Goal: Browse casually: Explore the website without a specific task or goal

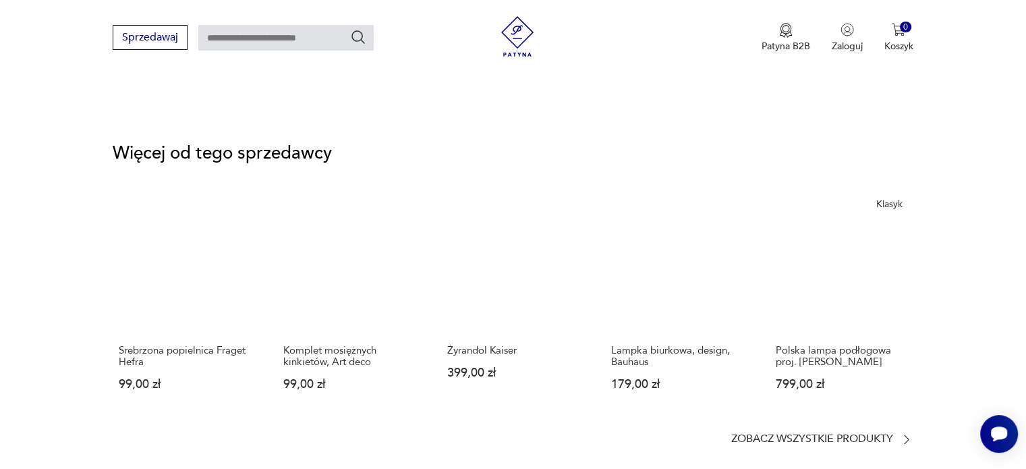
scroll to position [1754, 0]
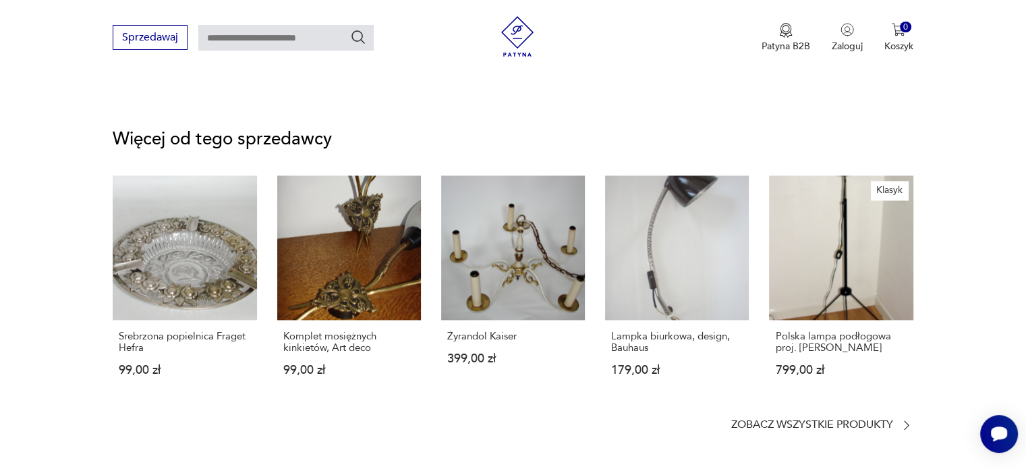
drag, startPoint x: 510, startPoint y: 26, endPoint x: 559, endPoint y: 0, distance: 55.5
click at [511, 26] on img at bounding box center [517, 36] width 40 height 40
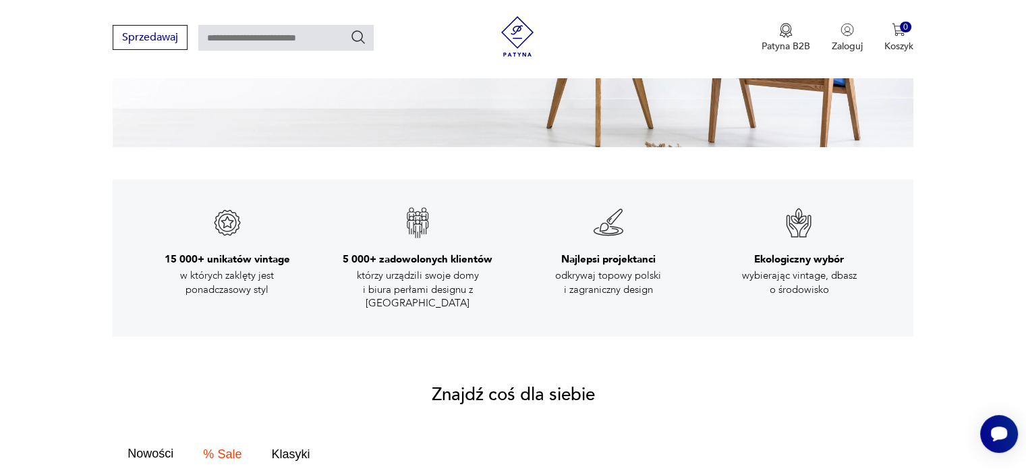
scroll to position [675, 0]
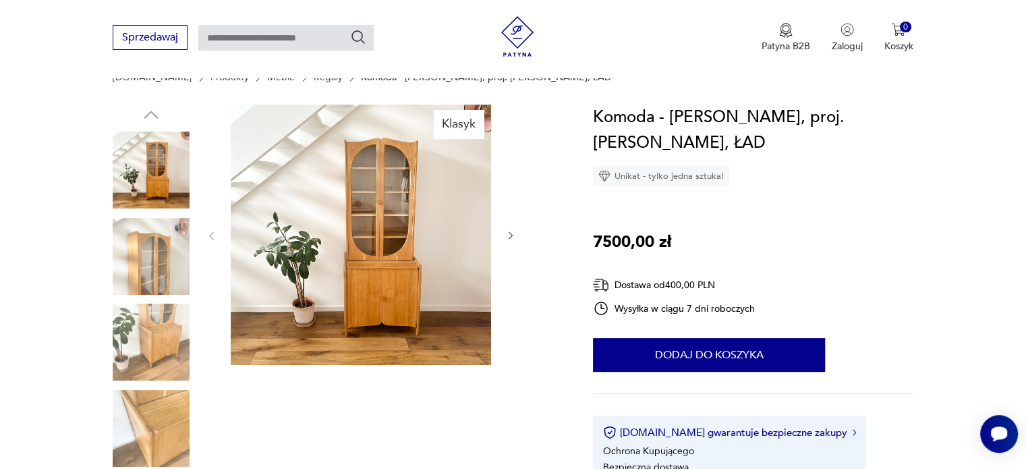
scroll to position [135, 0]
